Goal: Task Accomplishment & Management: Complete application form

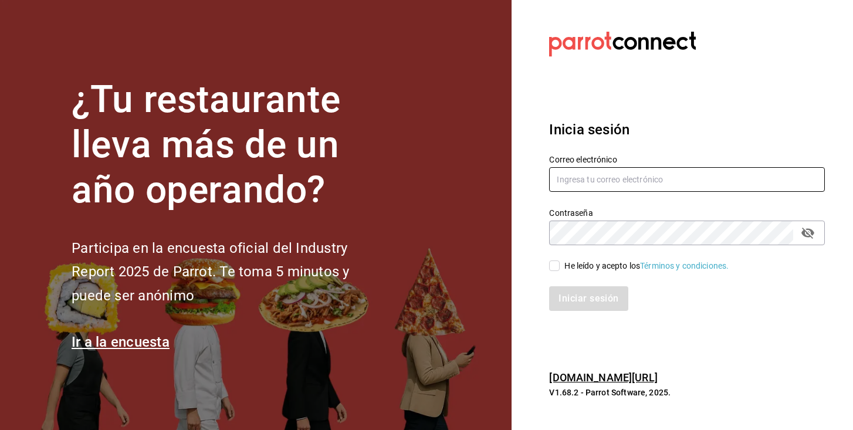
click at [578, 174] on input "text" at bounding box center [687, 179] width 276 height 25
type input "[PERSON_NAME][EMAIL_ADDRESS][DOMAIN_NAME]"
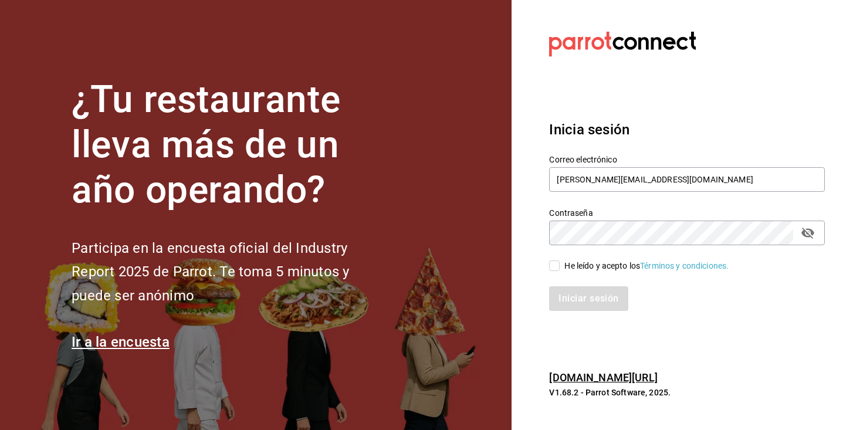
click at [548, 263] on div "He leído y acepto los Términos y condiciones." at bounding box center [680, 258] width 290 height 27
click at [553, 264] on input "He leído y acepto los Términos y condiciones." at bounding box center [554, 265] width 11 height 11
checkbox input "true"
click at [561, 298] on button "Iniciar sesión" at bounding box center [589, 298] width 80 height 25
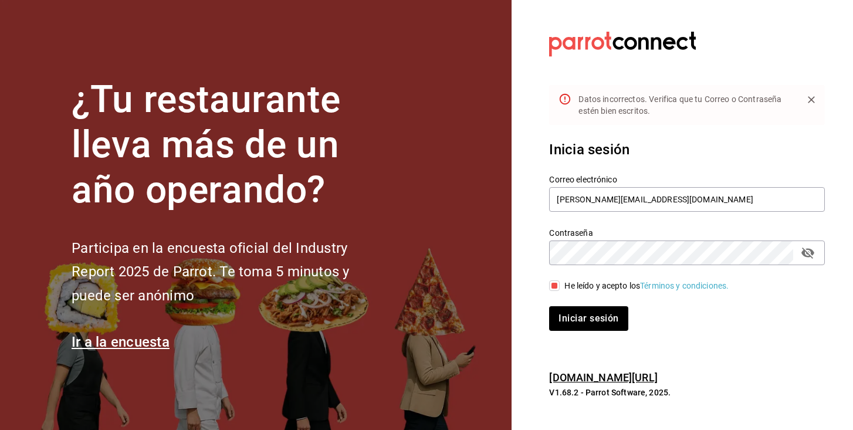
click at [730, 19] on section "Datos incorrectos. Verifica que tu Correo o Contraseña estén bien escritos. Ini…" at bounding box center [681, 215] width 341 height 430
